Goal: Submit feedback/report problem

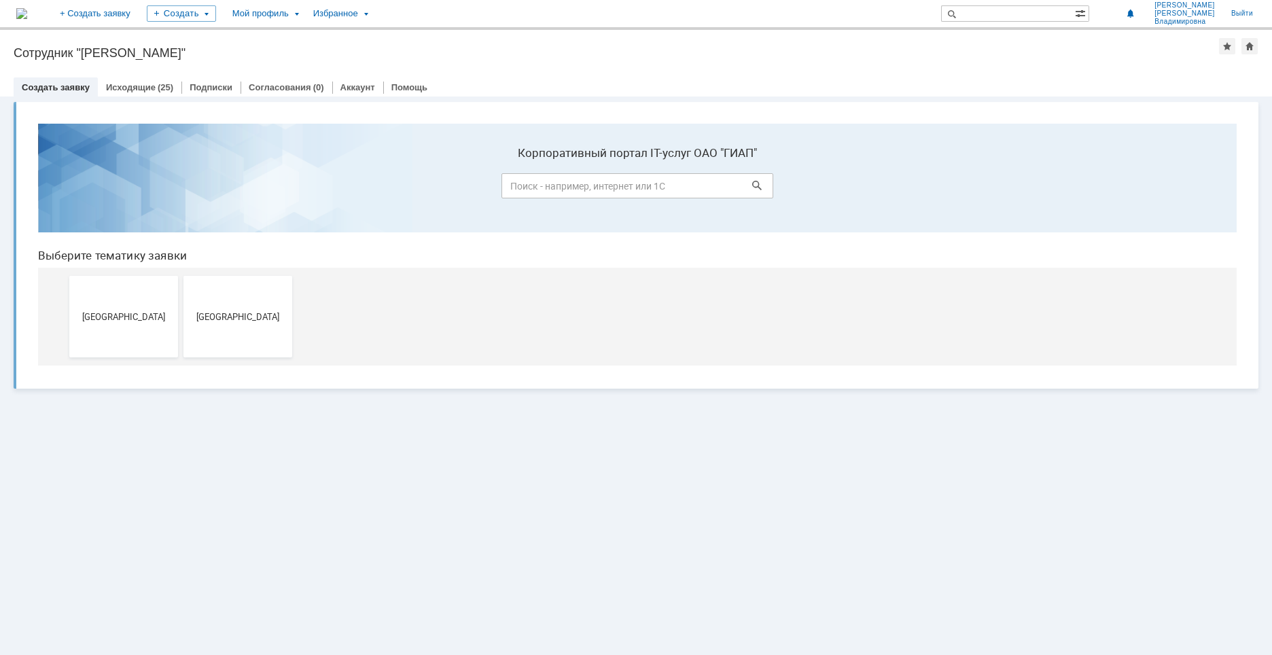
click at [677, 184] on input at bounding box center [637, 185] width 272 height 25
click at [232, 315] on span "[GEOGRAPHIC_DATA]" at bounding box center [237, 316] width 101 height 10
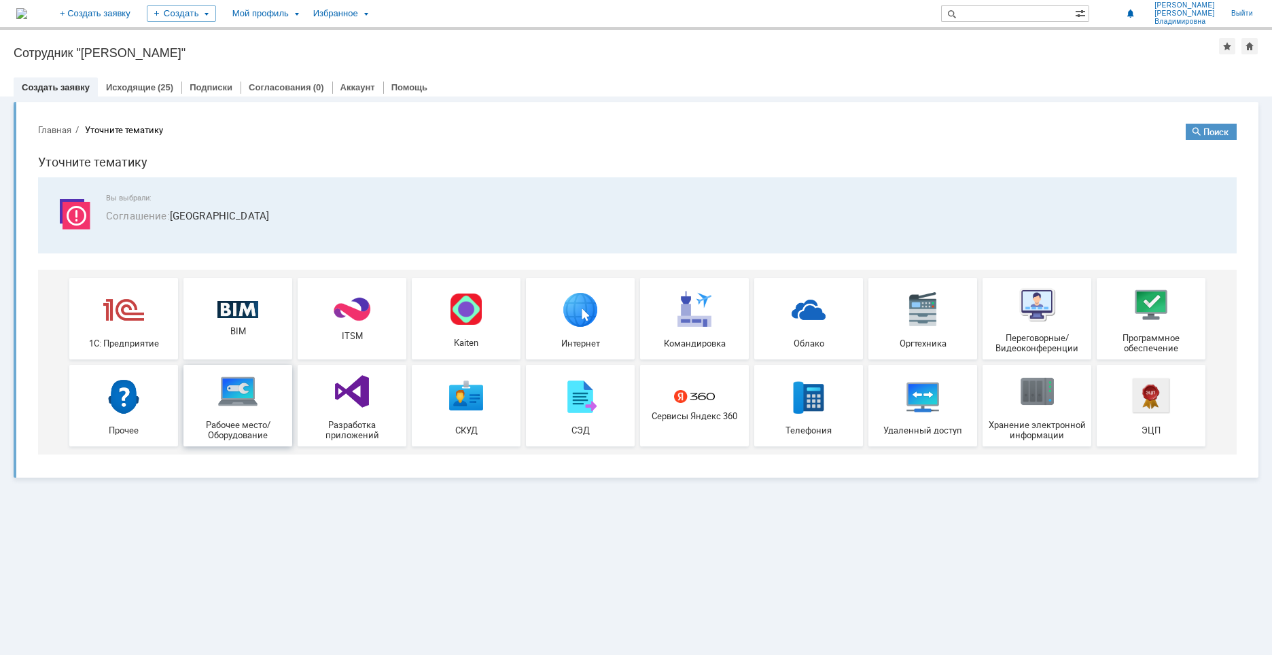
click at [241, 389] on img at bounding box center [237, 391] width 41 height 41
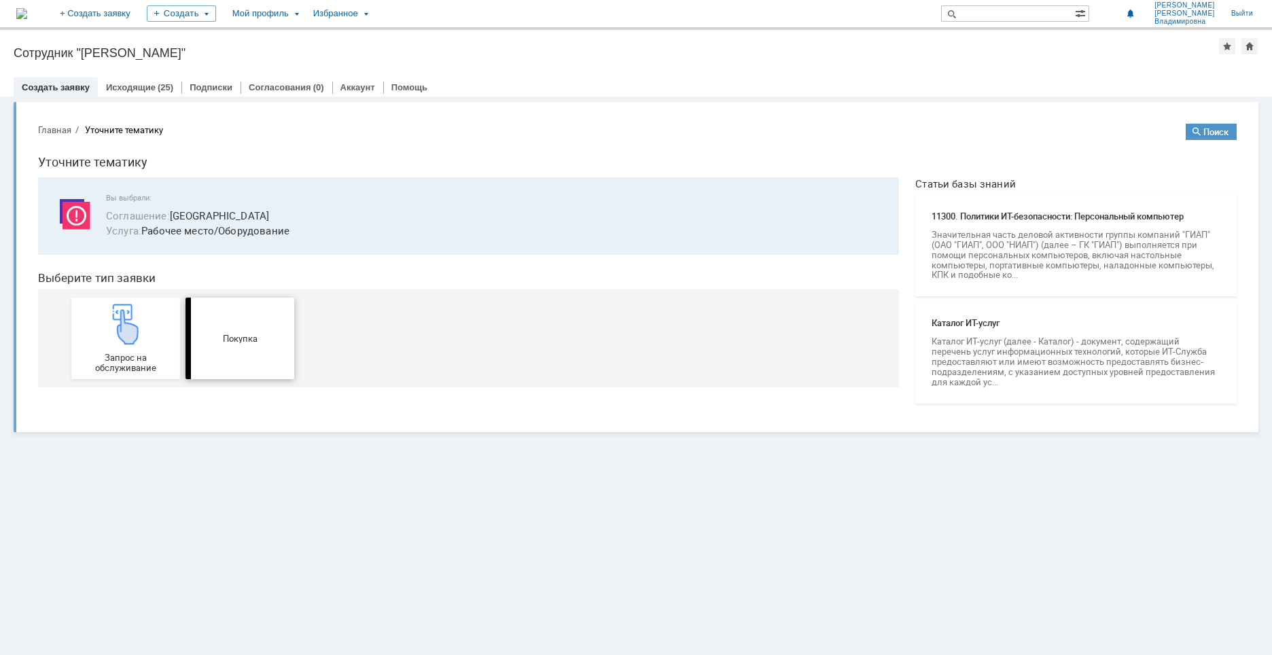
click at [243, 338] on span "Покупка" at bounding box center [240, 339] width 101 height 10
click at [1236, 13] on link "Выйти" at bounding box center [1242, 13] width 38 height 27
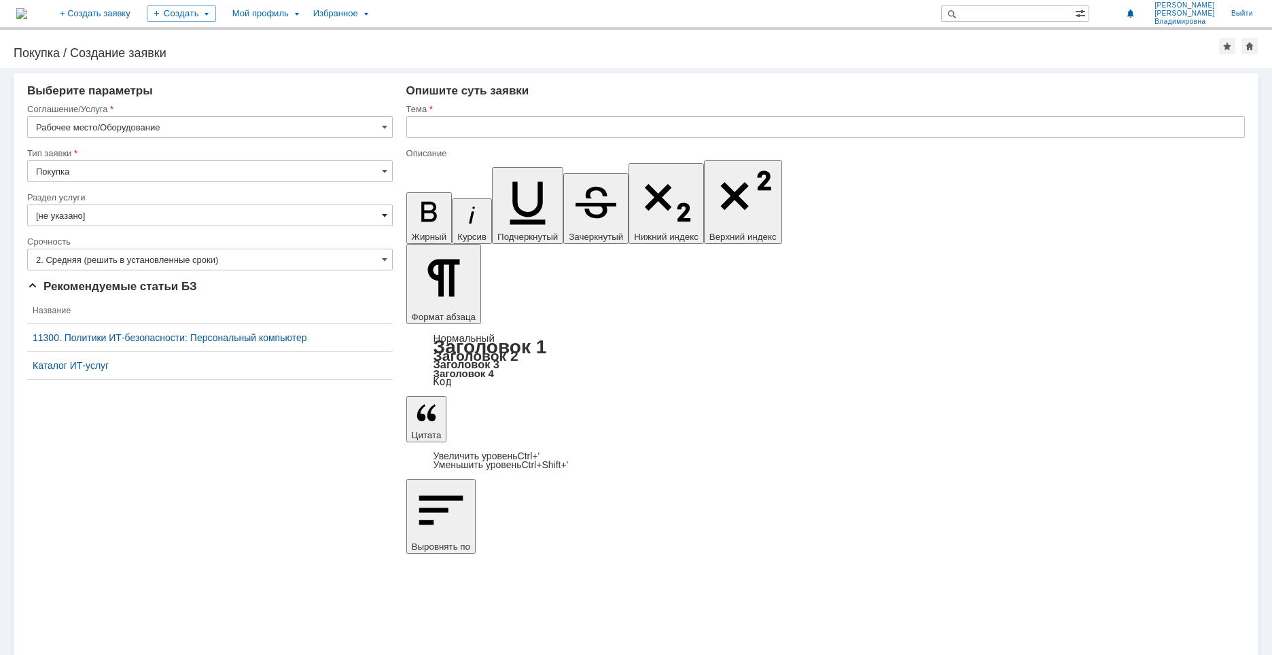
click at [386, 215] on span at bounding box center [384, 215] width 5 height 11
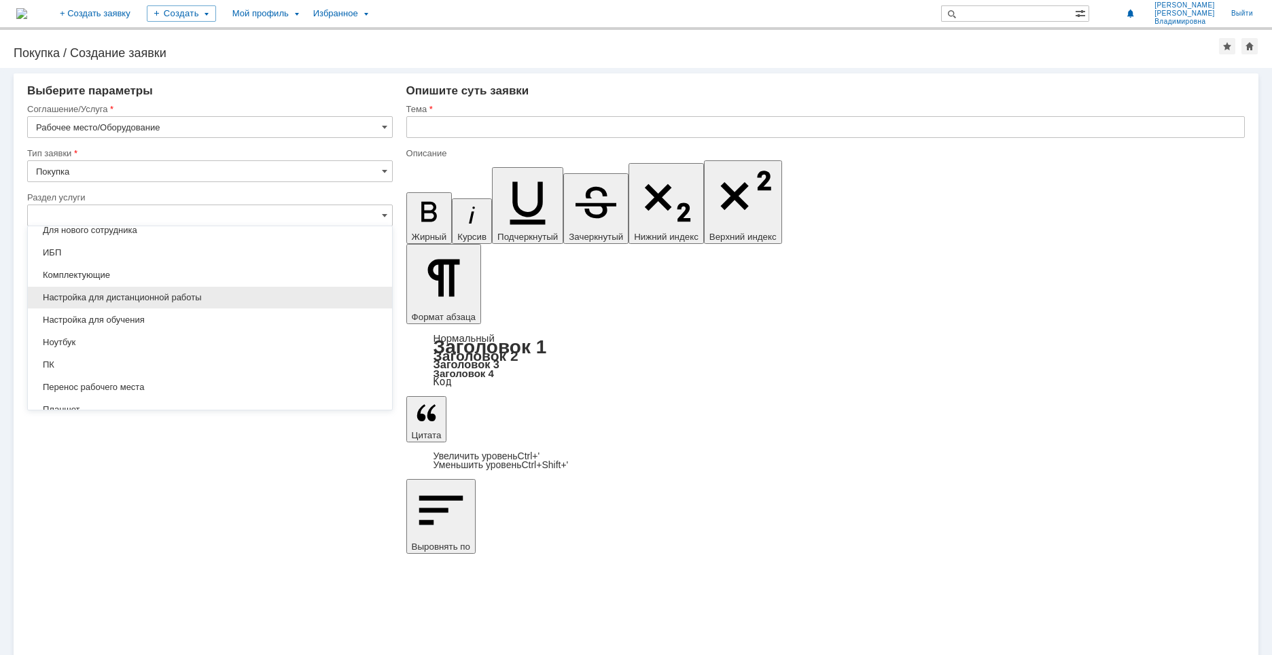
scroll to position [130, 0]
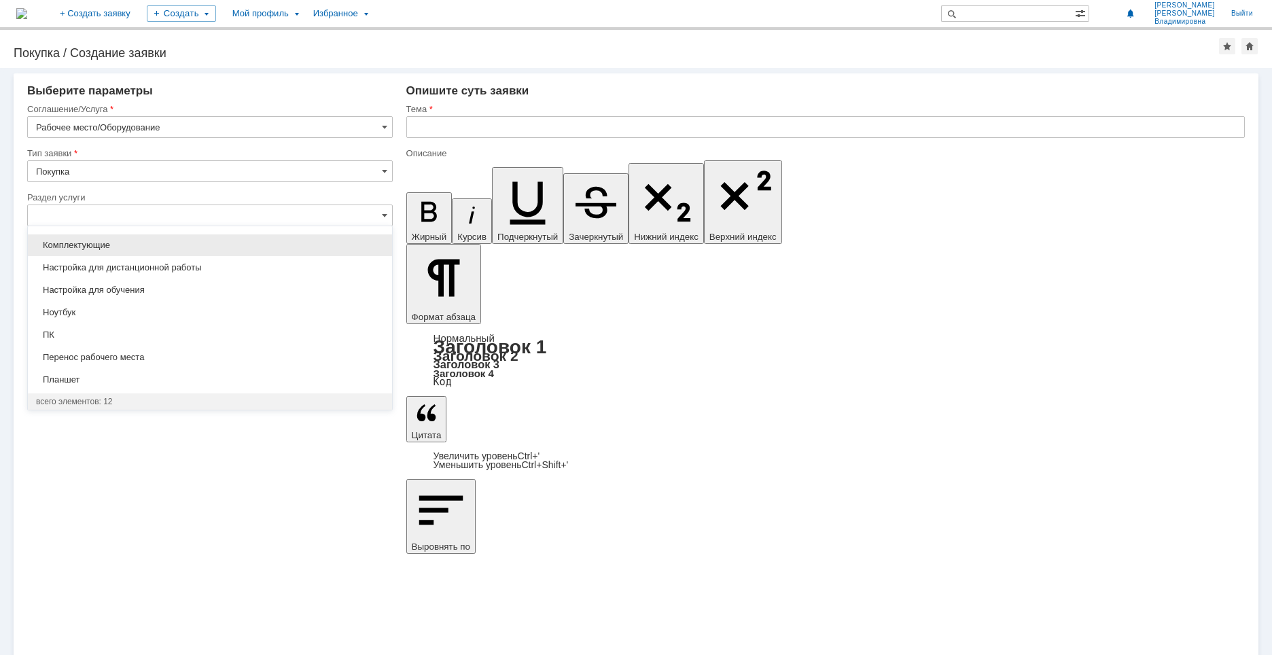
click at [156, 243] on span "Комплектующие" at bounding box center [210, 245] width 348 height 11
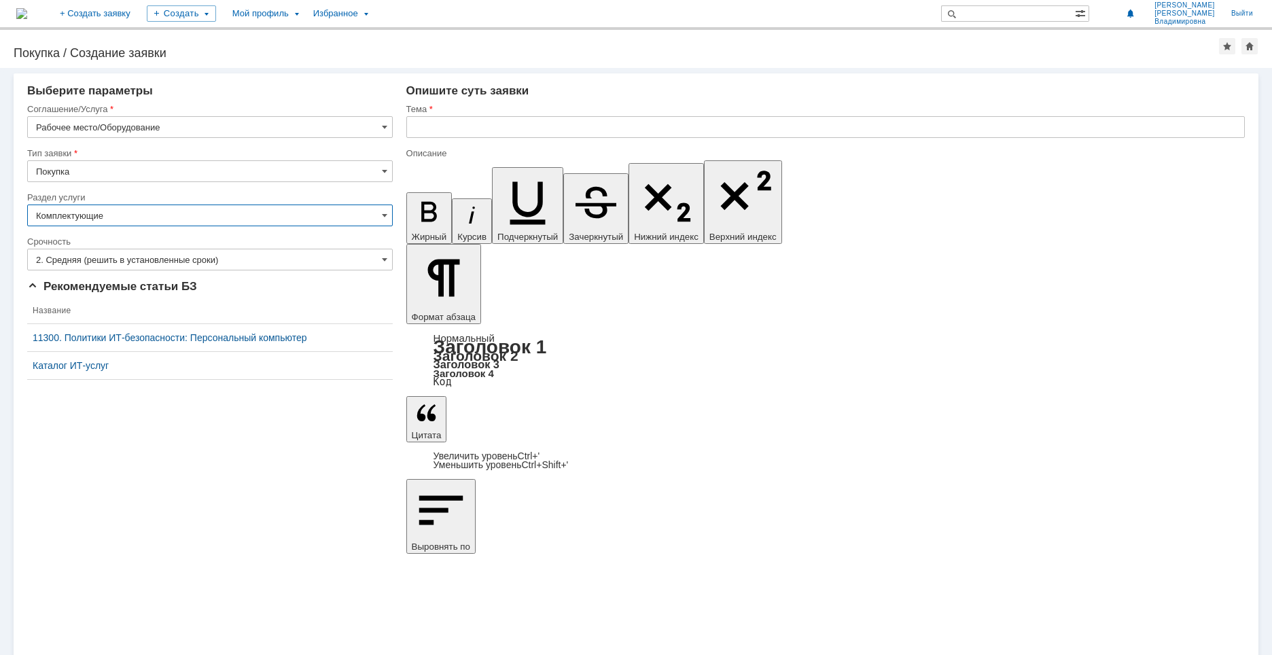
type input "Комплектующие"
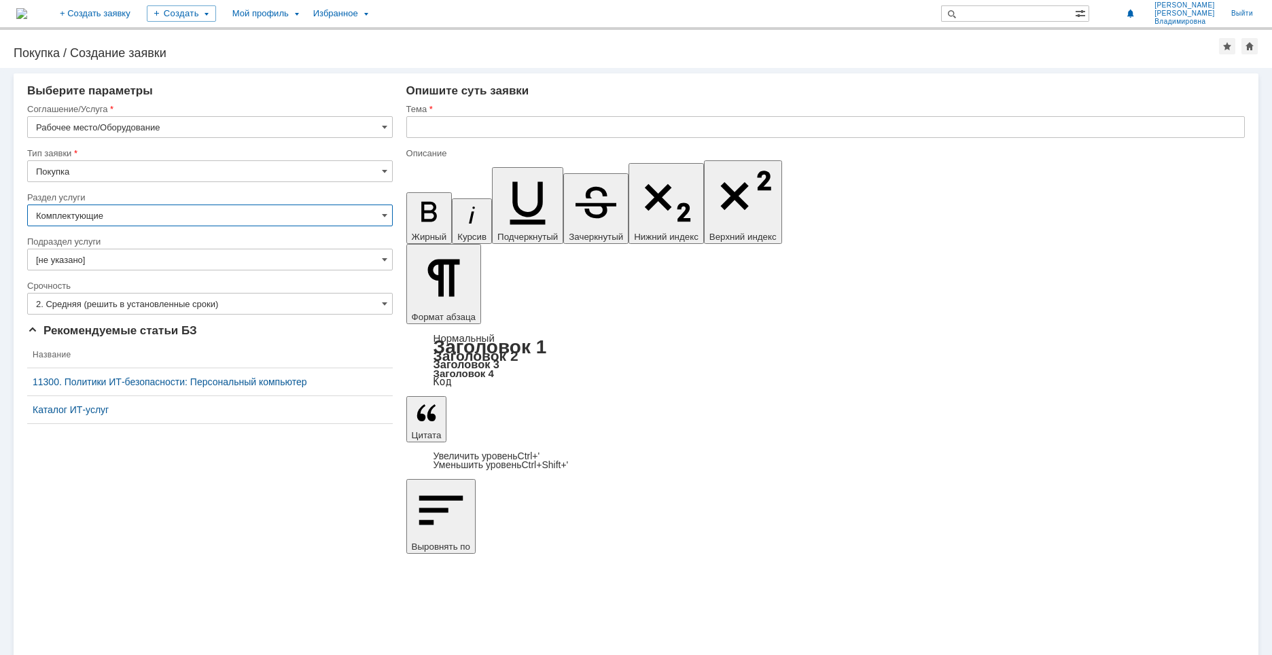
click at [390, 259] on input "[не указано]" at bounding box center [209, 260] width 365 height 22
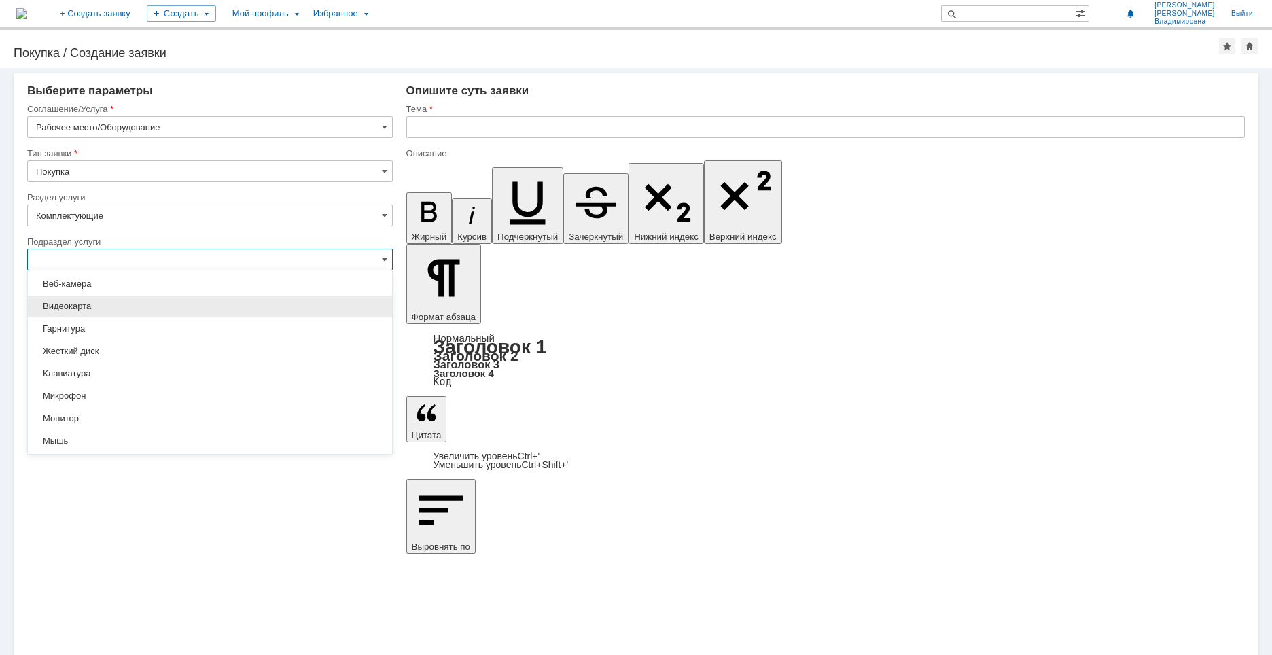
scroll to position [136, 0]
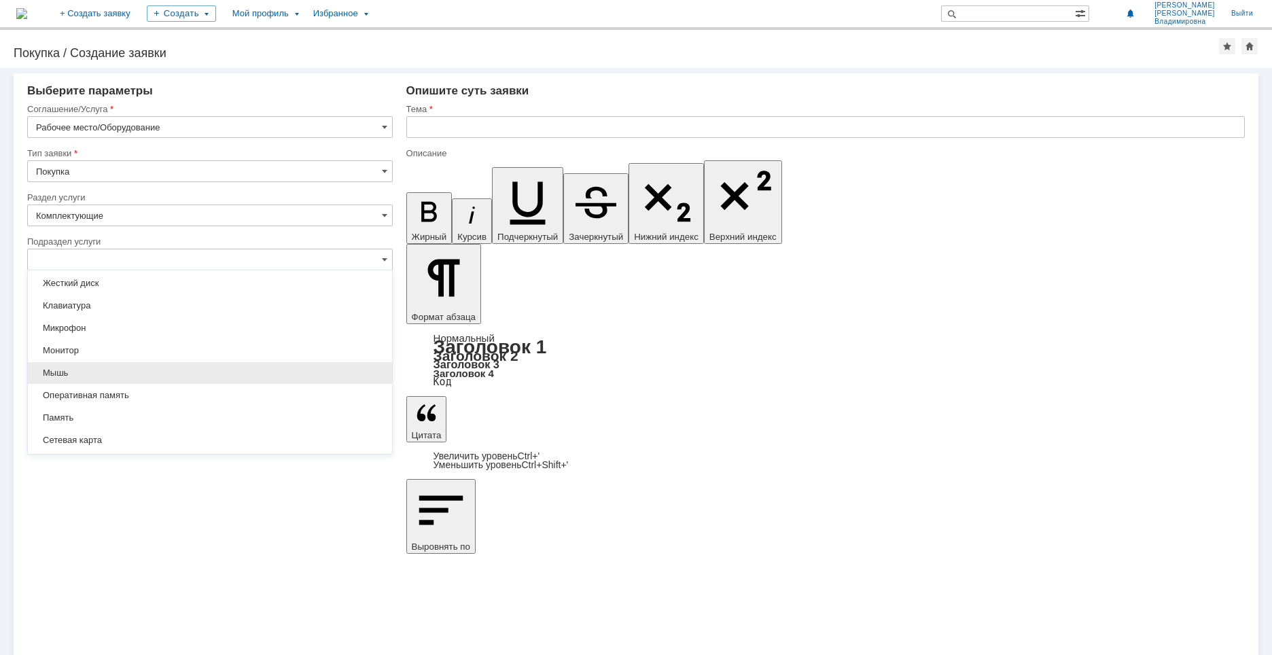
click at [65, 370] on span "Мышь" at bounding box center [210, 372] width 348 height 11
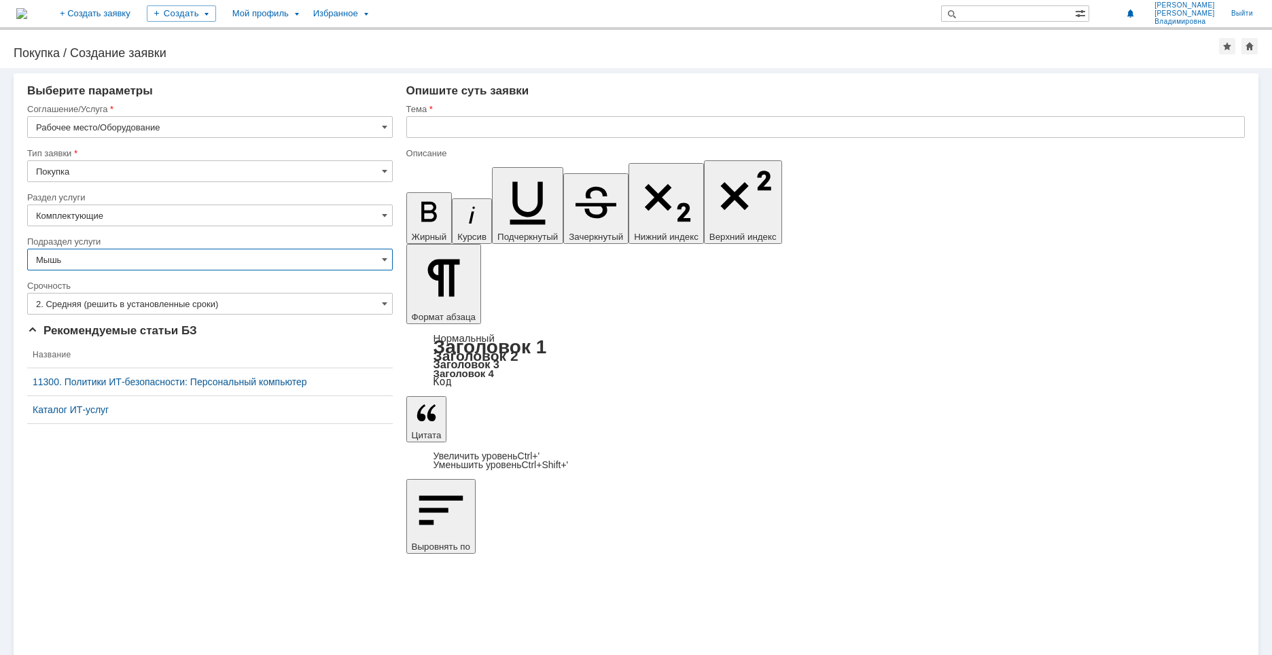
type input "Мышь"
drag, startPoint x: 441, startPoint y: 128, endPoint x: 451, endPoint y: 186, distance: 59.3
click at [442, 129] on input "text" at bounding box center [825, 127] width 838 height 22
click at [487, 126] on input "Плохо работает мышь" at bounding box center [825, 127] width 838 height 22
type input "Плохо работает Мышь"
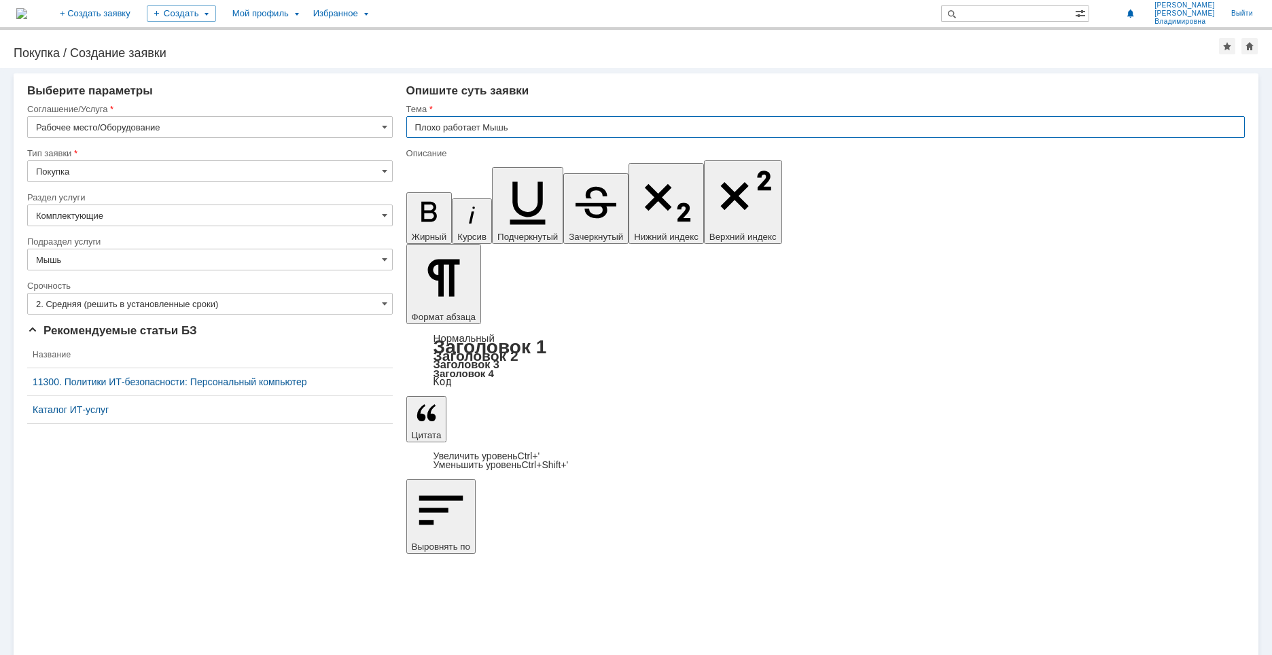
drag, startPoint x: 437, startPoint y: 4765, endPoint x: 469, endPoint y: 4826, distance: 68.4
drag, startPoint x: 646, startPoint y: 4764, endPoint x: 655, endPoint y: 4797, distance: 34.4
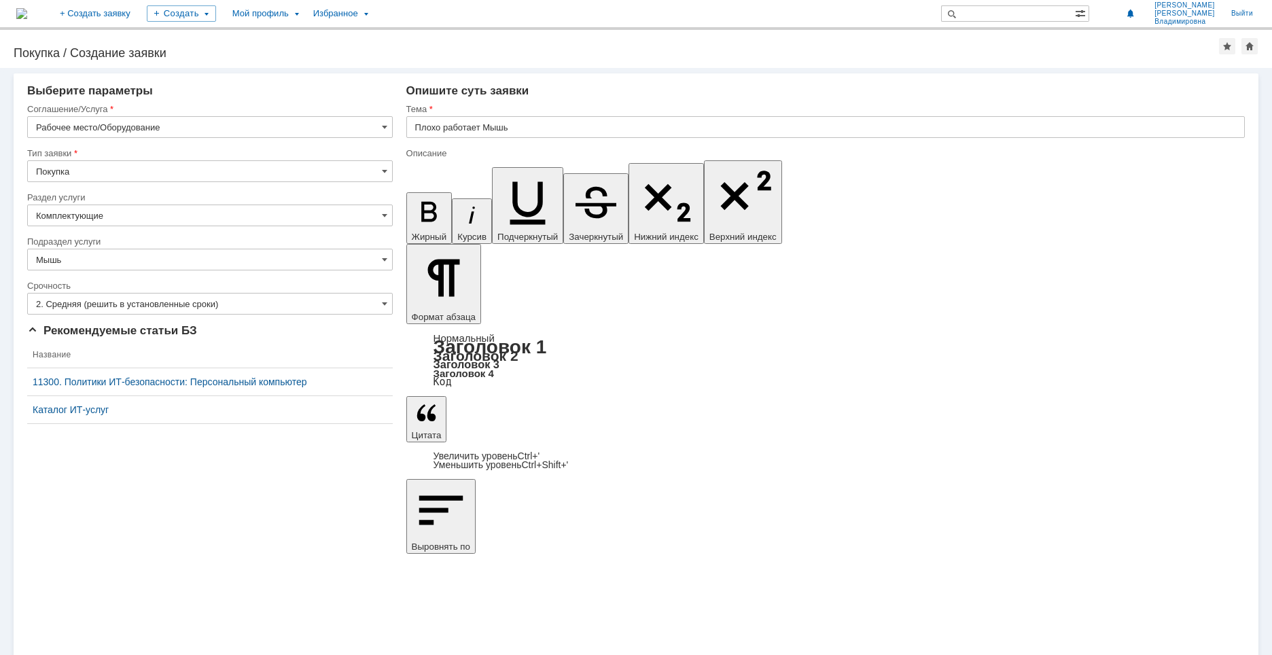
drag, startPoint x: 433, startPoint y: 344, endPoint x: 485, endPoint y: 317, distance: 58.7
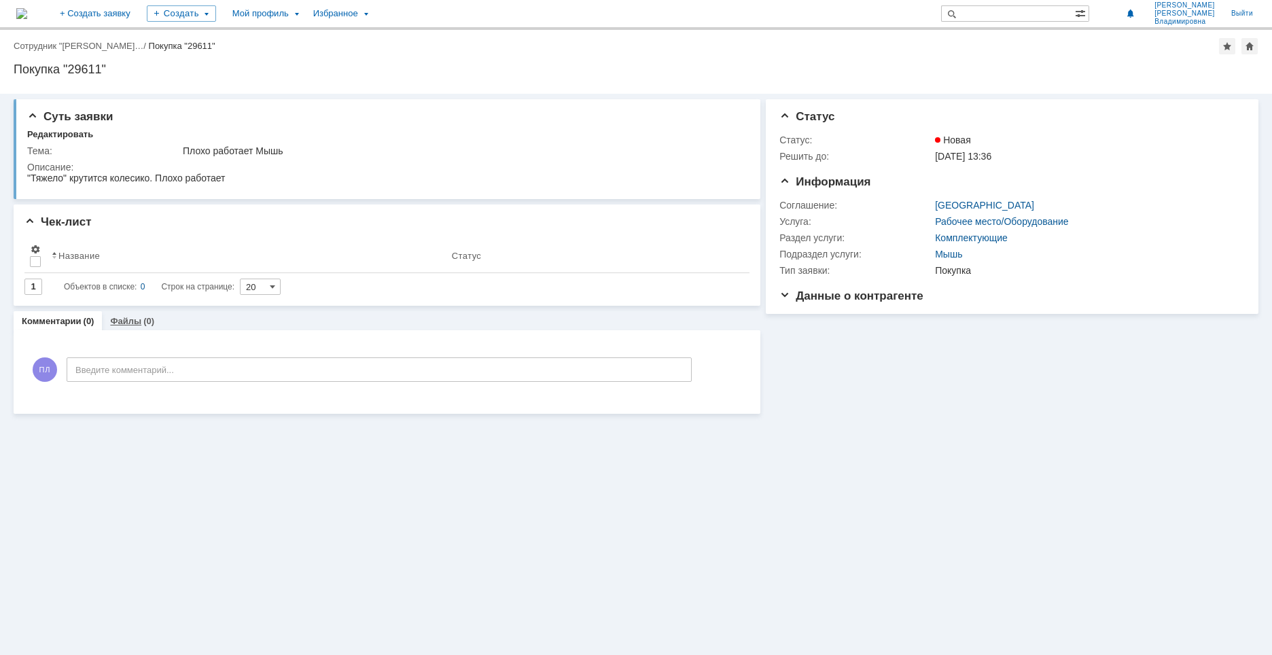
click at [130, 319] on link "Файлы" at bounding box center [125, 321] width 31 height 10
drag, startPoint x: 62, startPoint y: 321, endPoint x: 798, endPoint y: 514, distance: 761.2
click at [62, 321] on link "Комментарии" at bounding box center [52, 321] width 60 height 10
click at [1241, 10] on link "Выйти" at bounding box center [1242, 13] width 38 height 27
